Goal: Information Seeking & Learning: Learn about a topic

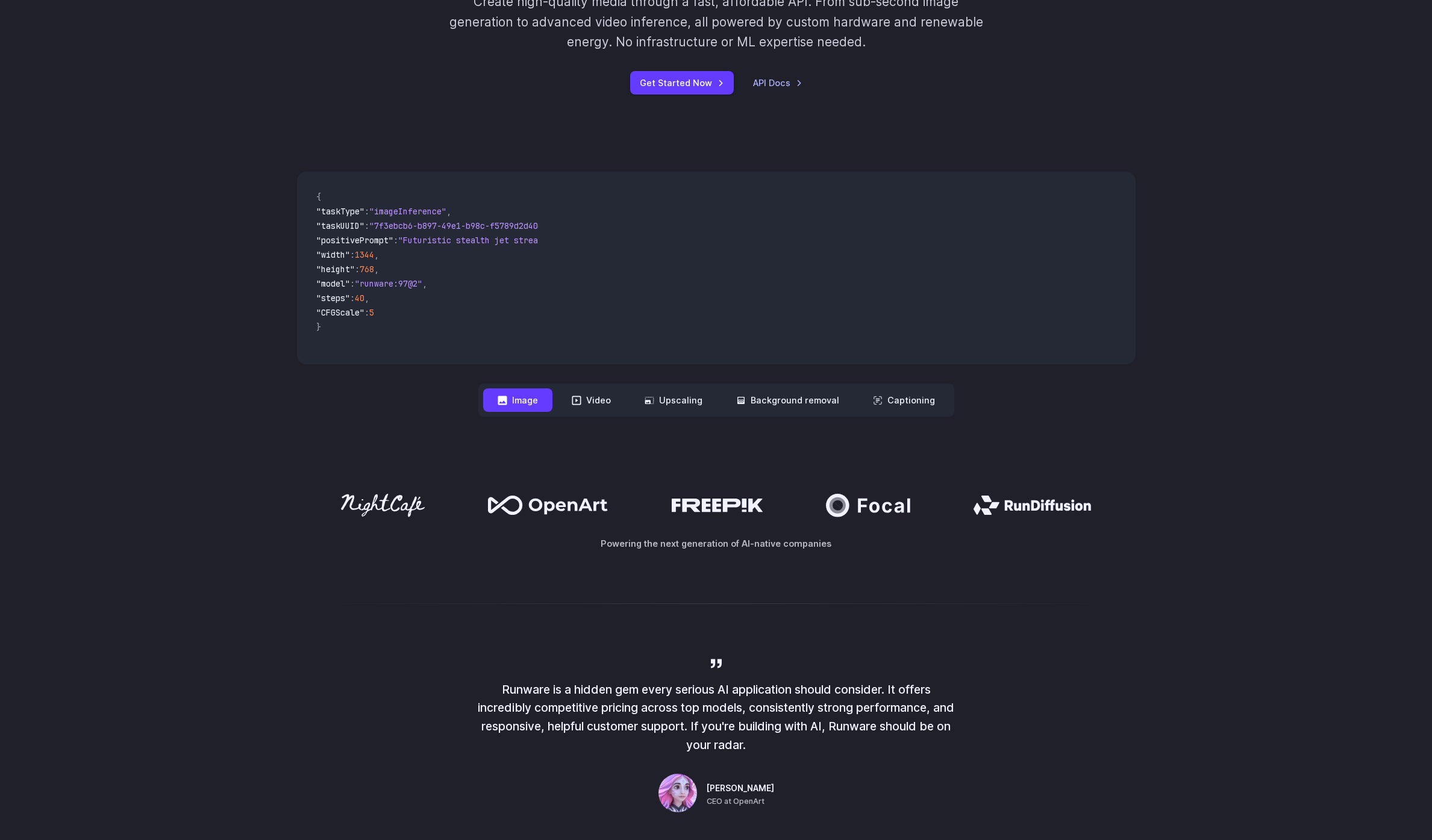
click at [1269, 306] on div "**********" at bounding box center [716, 294] width 1432 height 322
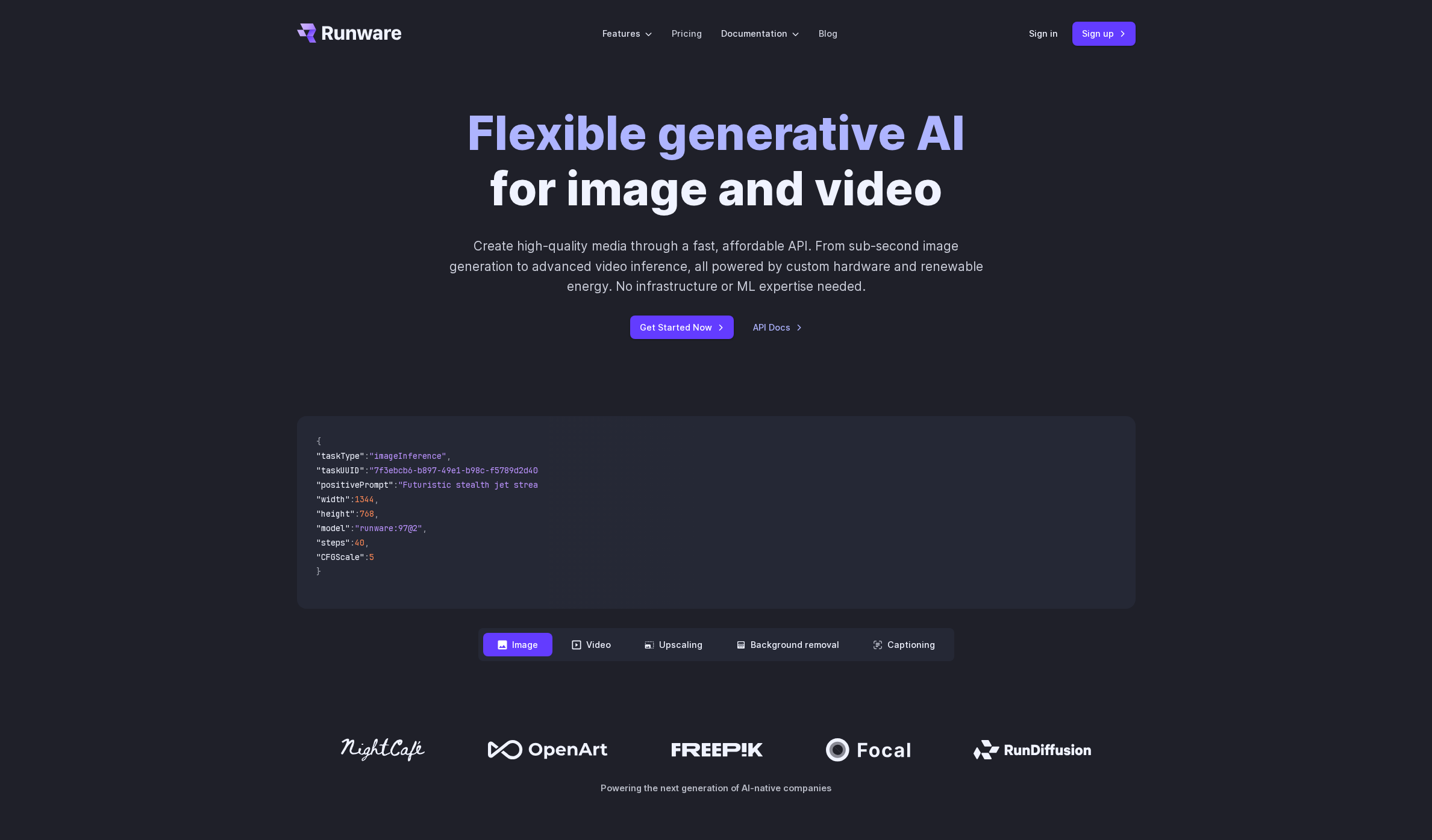
click at [380, 36] on icon "Go to /" at bounding box center [362, 33] width 80 height 14
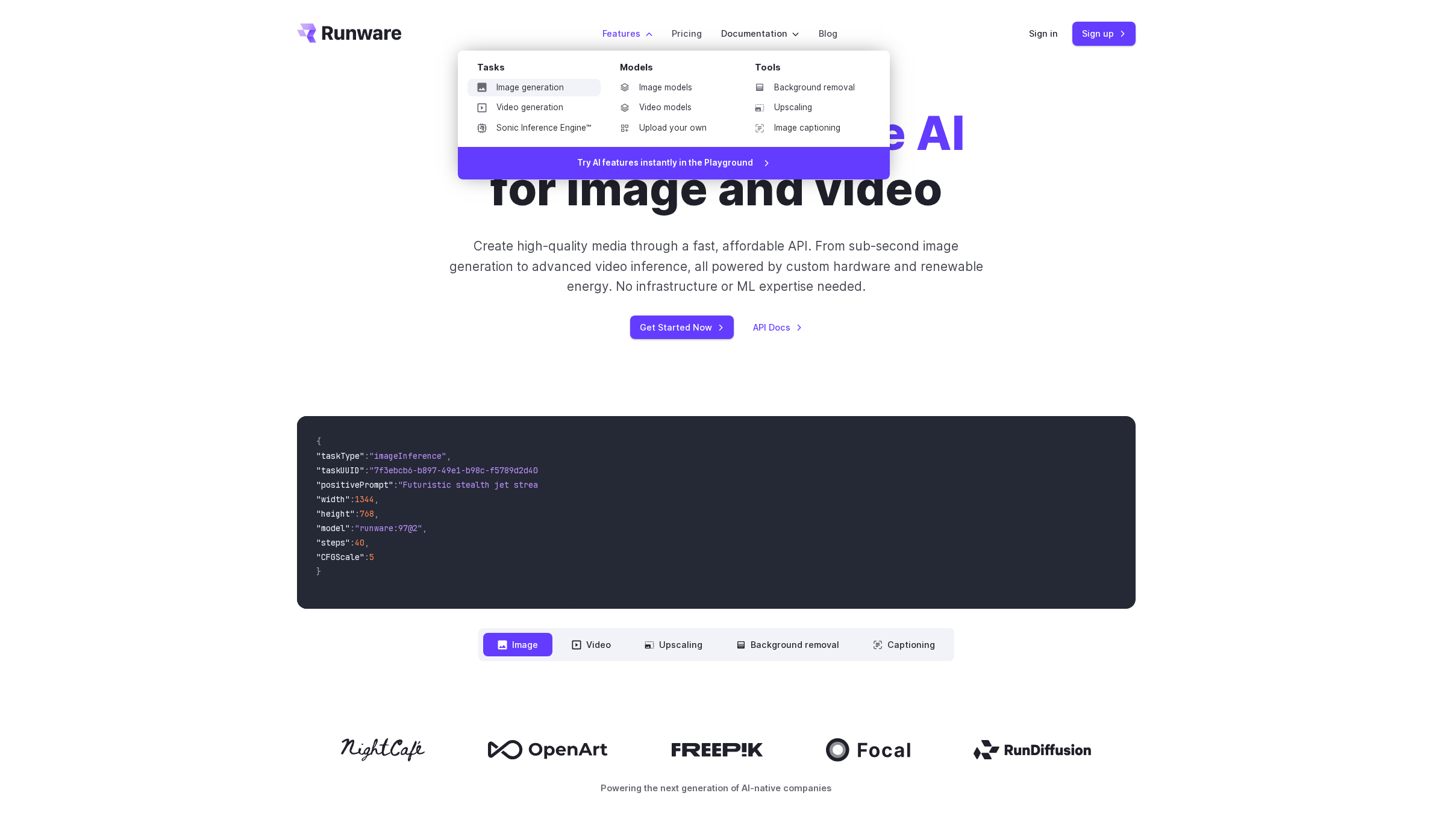
click at [554, 86] on link "Image generation" at bounding box center [534, 88] width 133 height 18
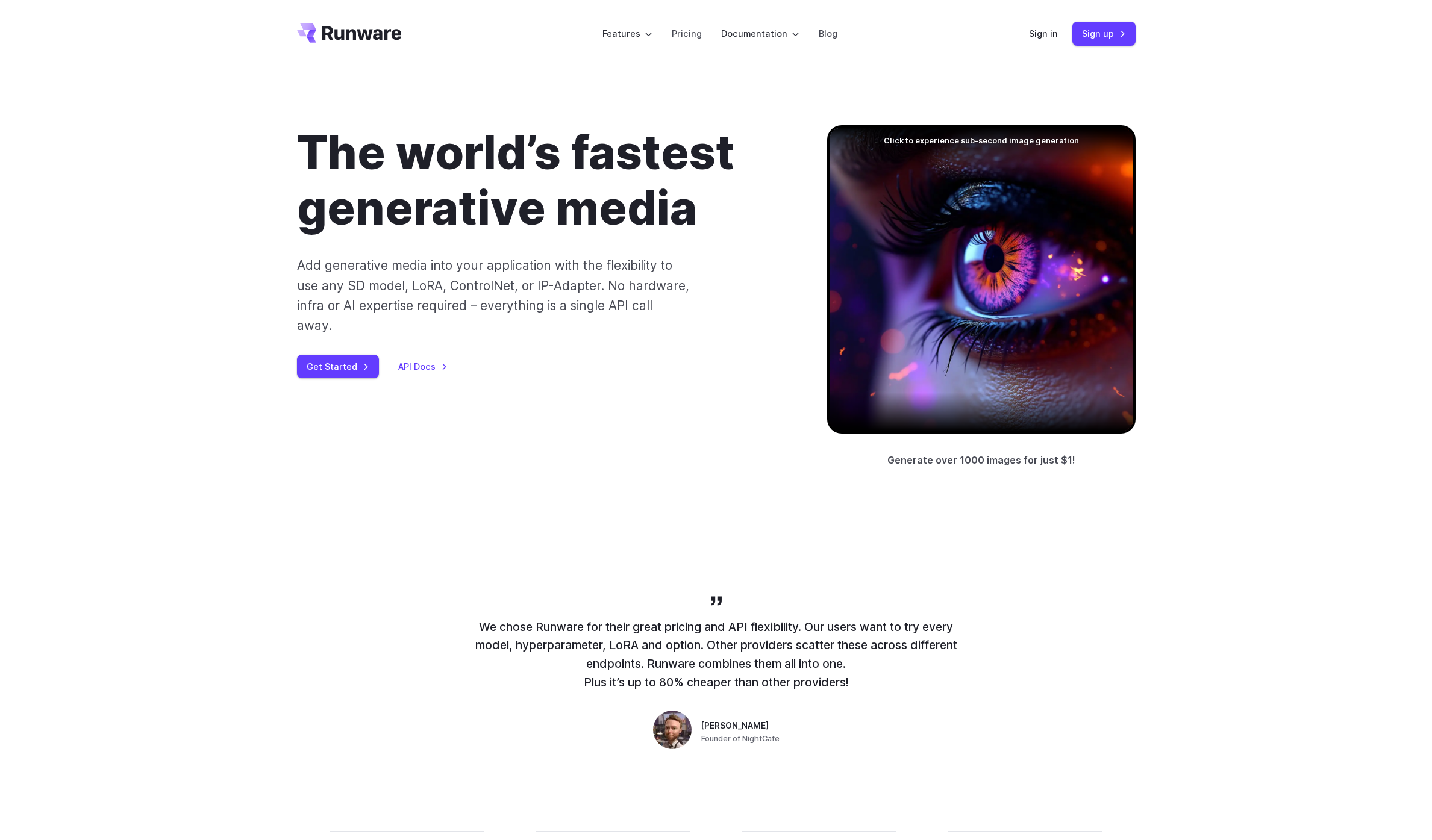
drag, startPoint x: 0, startPoint y: 0, endPoint x: 1266, endPoint y: 256, distance: 1291.6
click at [1263, 256] on div "The world’s fastest generative media Add generative media into your application…" at bounding box center [716, 297] width 1432 height 459
click at [1054, 285] on div at bounding box center [982, 280] width 309 height 309
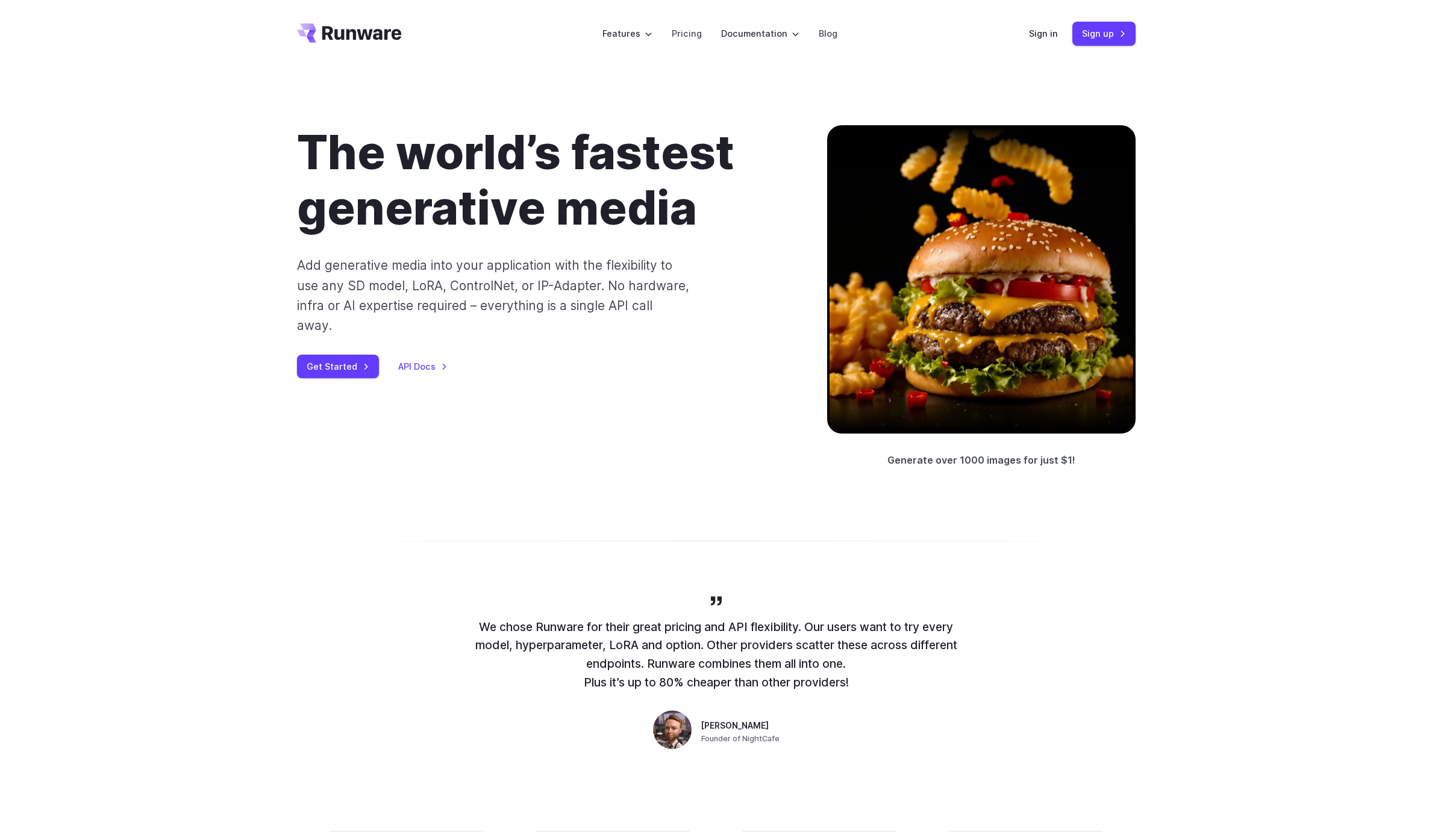
click at [673, 288] on p "Add generative media into your application with the flexibility to use any SD m…" at bounding box center [493, 295] width 394 height 80
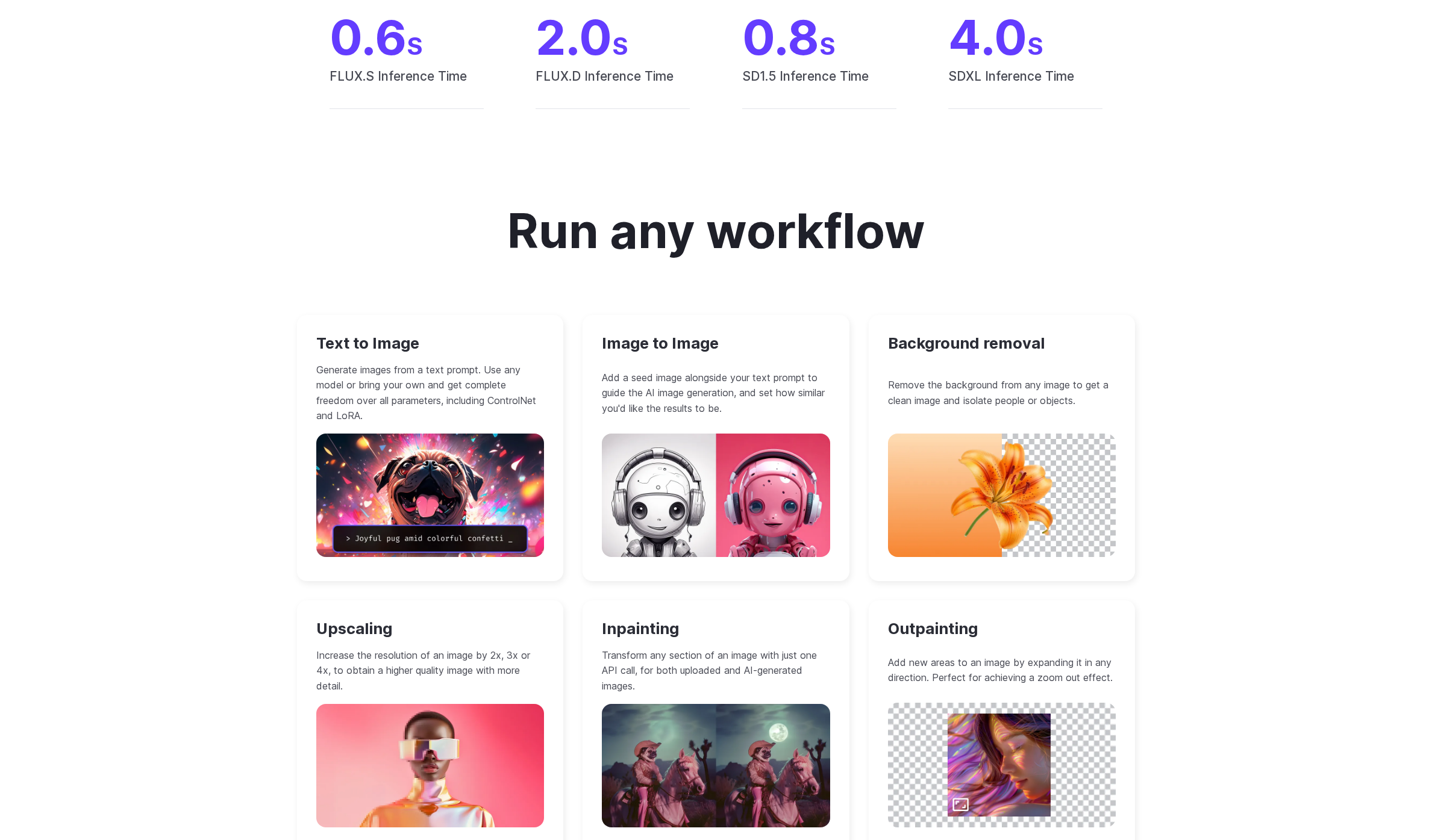
scroll to position [843, 0]
click at [1207, 576] on div "Run any workflow Text to Image Generate images from a text prompt. Use any mode…" at bounding box center [716, 527] width 1432 height 761
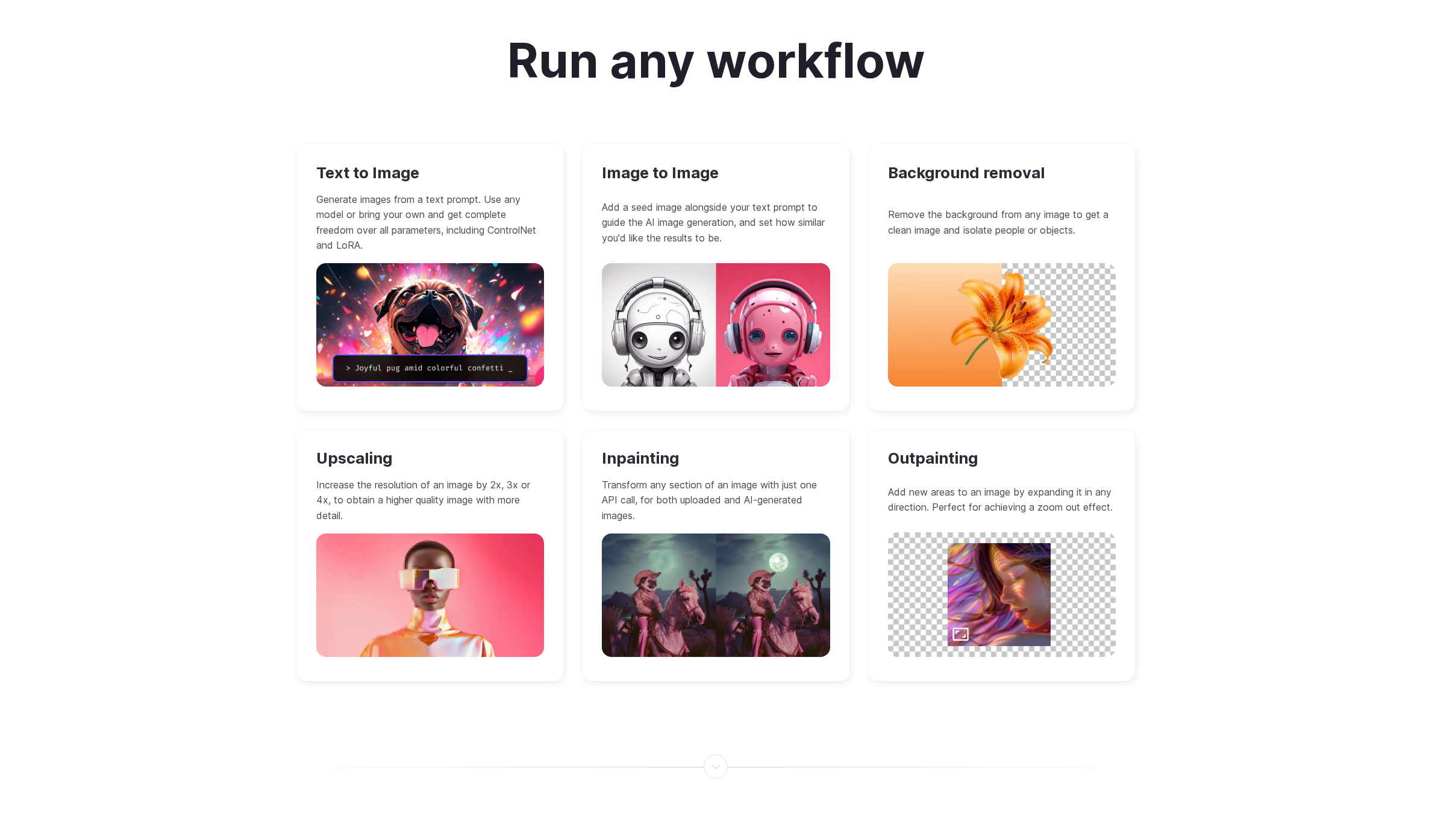
scroll to position [1009, 0]
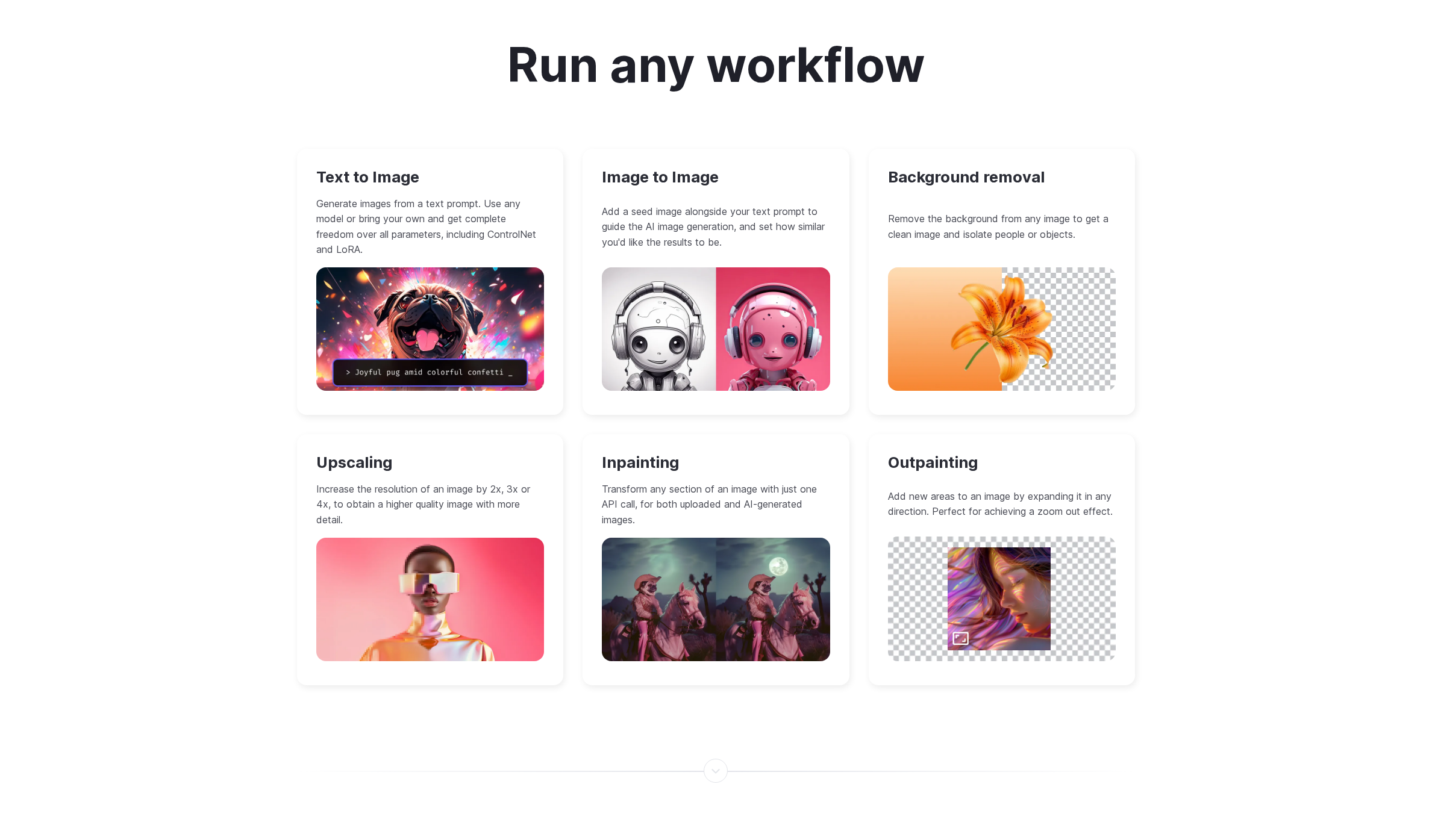
click at [152, 223] on div "Run any workflow Text to Image Generate images from a text prompt. Use any mode…" at bounding box center [716, 361] width 1432 height 761
click at [123, 225] on div "Run any workflow Text to Image Generate images from a text prompt. Use any mode…" at bounding box center [716, 361] width 1432 height 761
